Goal: Check status: Check status

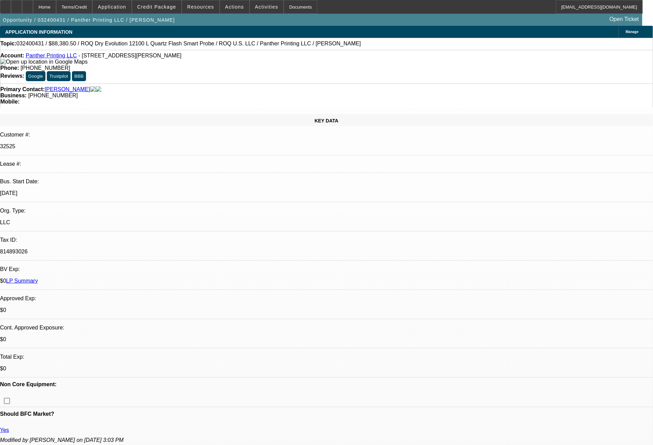
select select "0"
select select "2"
select select "0"
select select "6"
select select "0"
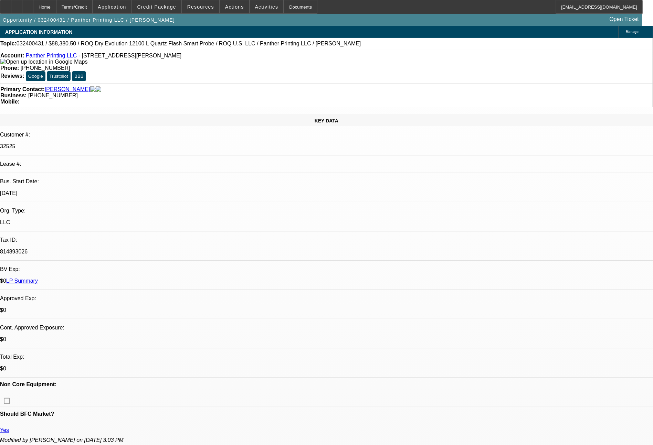
select select "2"
select select "0"
select select "6"
select select "0"
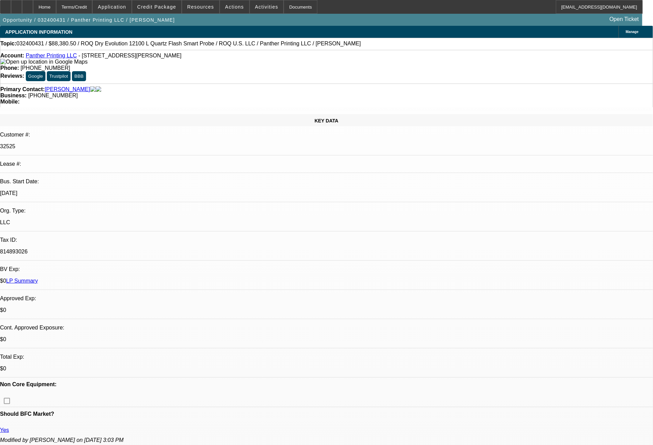
select select "0"
select select "6"
select select "0.1"
select select "0"
select select "2"
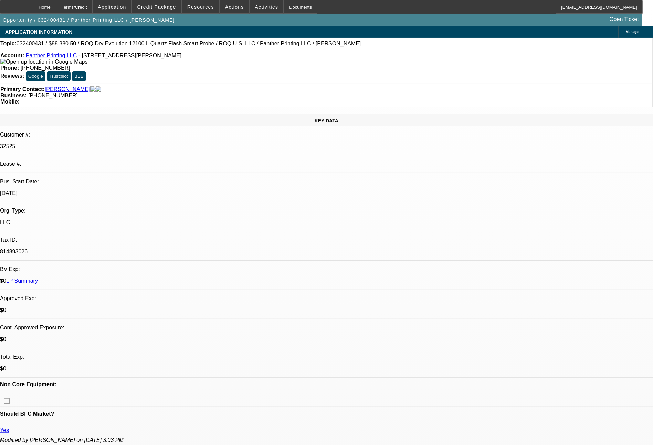
select select "0"
select select "6"
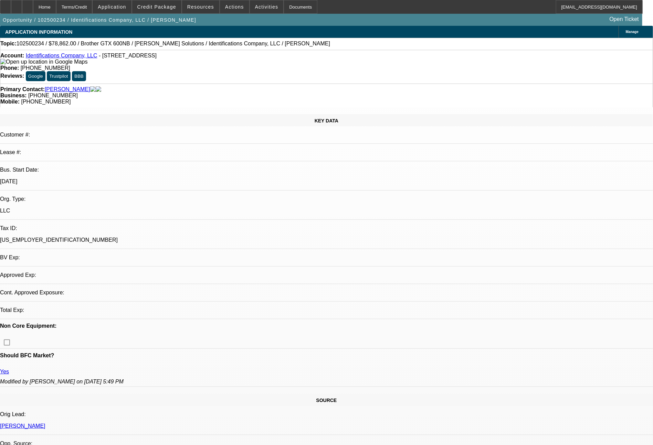
select select "0"
select select "2"
select select "0.1"
select select "4"
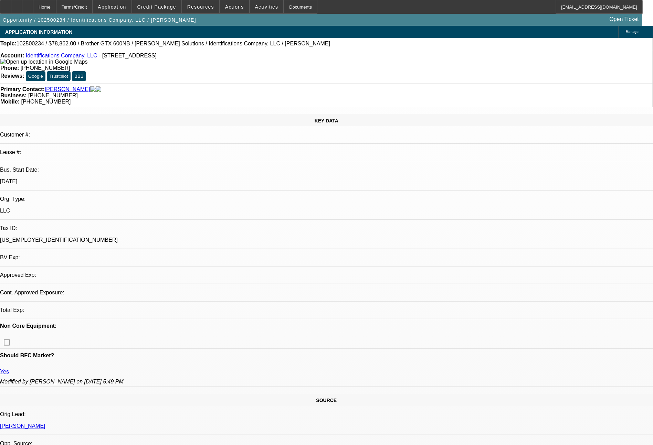
select select "0"
select select "2"
select select "0.1"
select select "4"
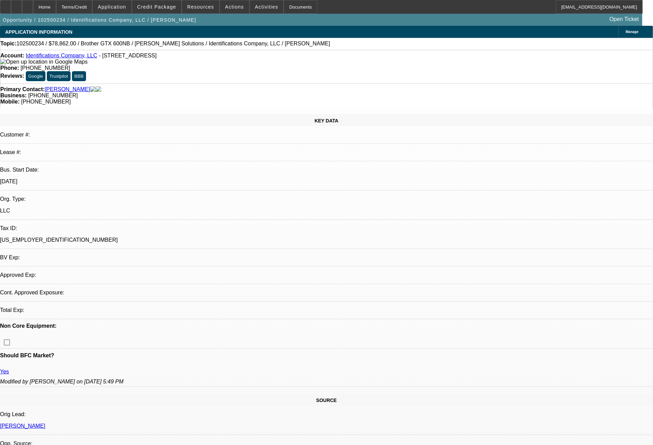
select select "0"
select select "2"
select select "0.1"
select select "4"
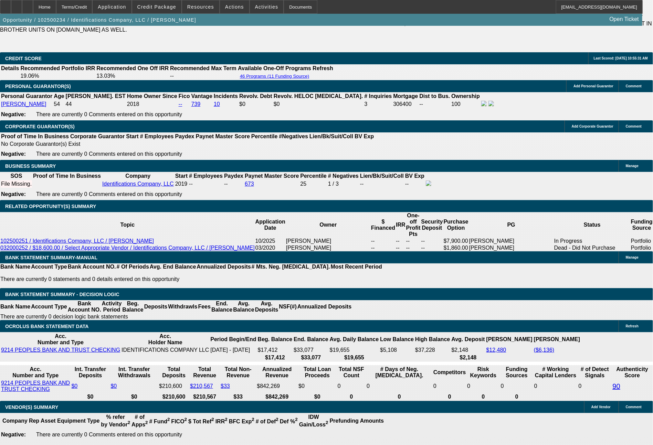
scroll to position [1117, 0]
